Goal: Task Accomplishment & Management: Manage account settings

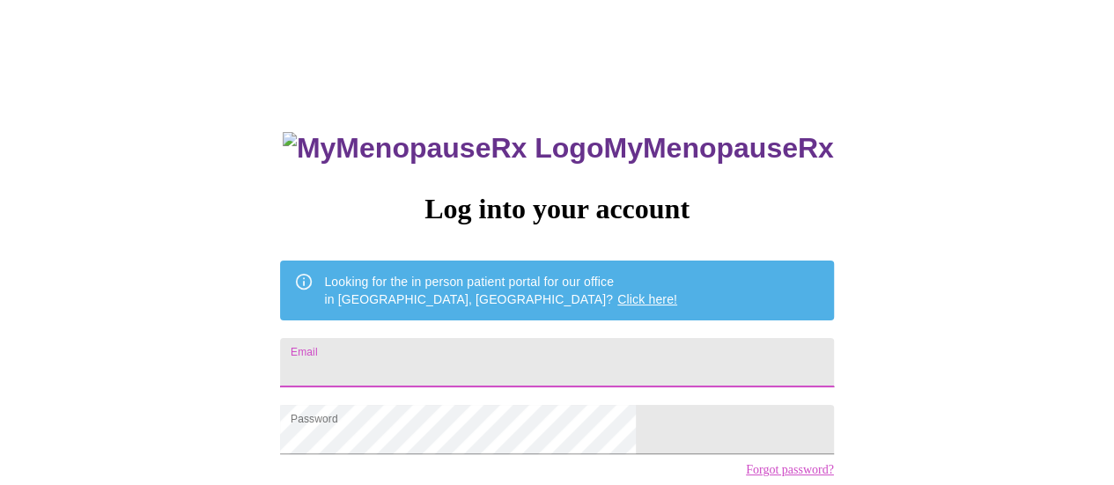
click at [489, 365] on input "Email" at bounding box center [556, 362] width 553 height 49
type input "[EMAIL_ADDRESS][DOMAIN_NAME]"
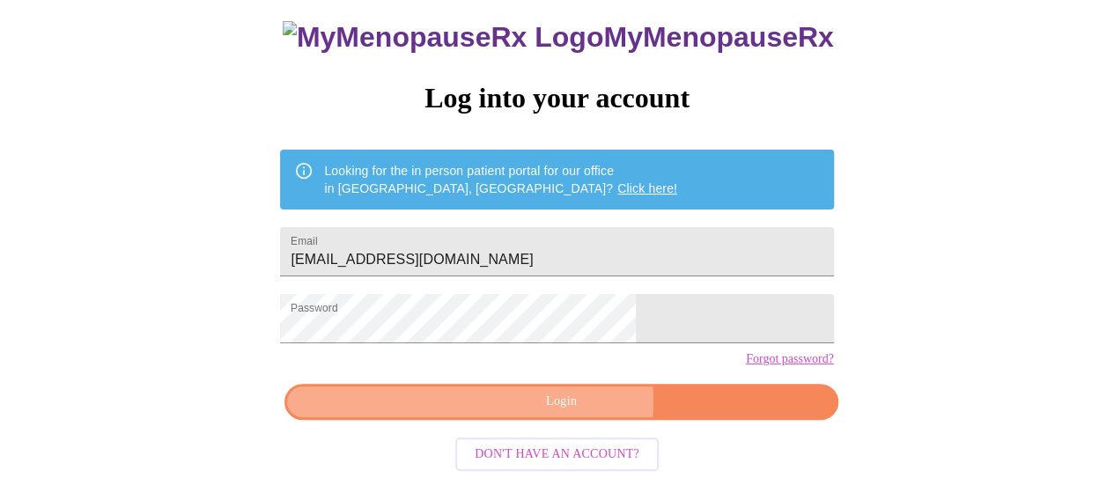
click at [568, 408] on span "Login" at bounding box center [561, 402] width 512 height 22
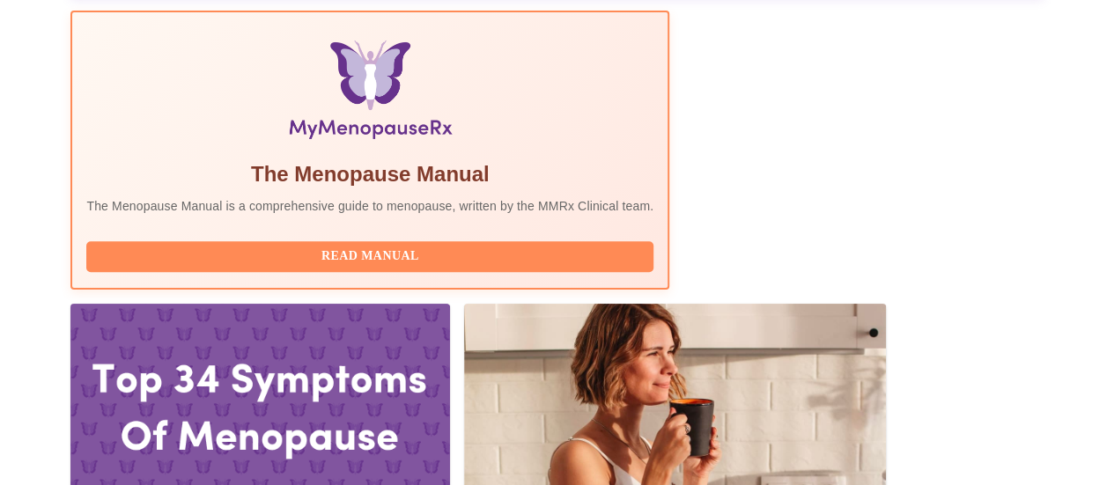
scroll to position [662, 0]
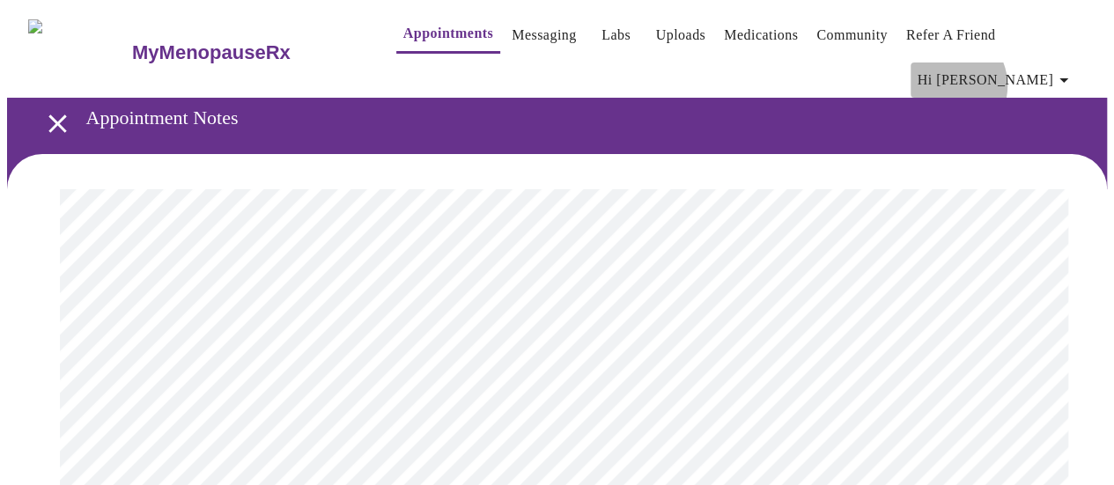
click at [1031, 68] on span "Hi [PERSON_NAME]" at bounding box center [996, 80] width 157 height 25
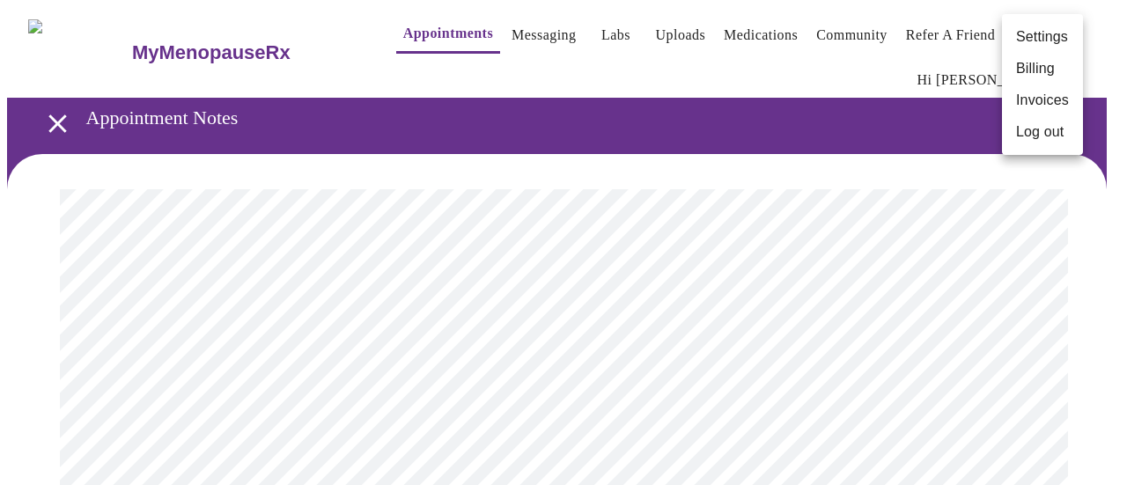
click at [1037, 123] on li "Log out" at bounding box center [1042, 132] width 81 height 32
